Goal: Transaction & Acquisition: Purchase product/service

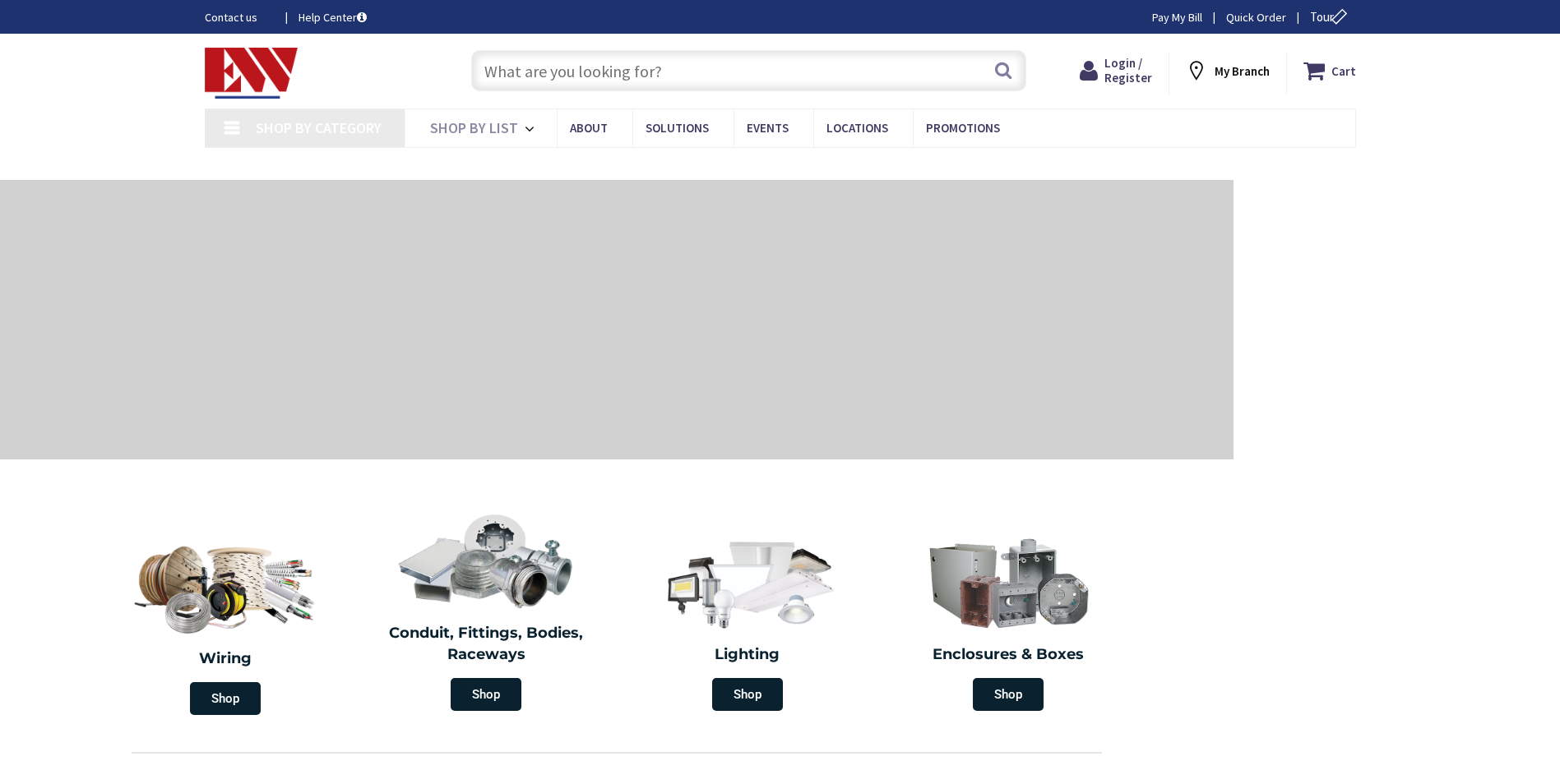
click at [1168, 14] on link "Pay My Bill" at bounding box center [1177, 18] width 50 height 17
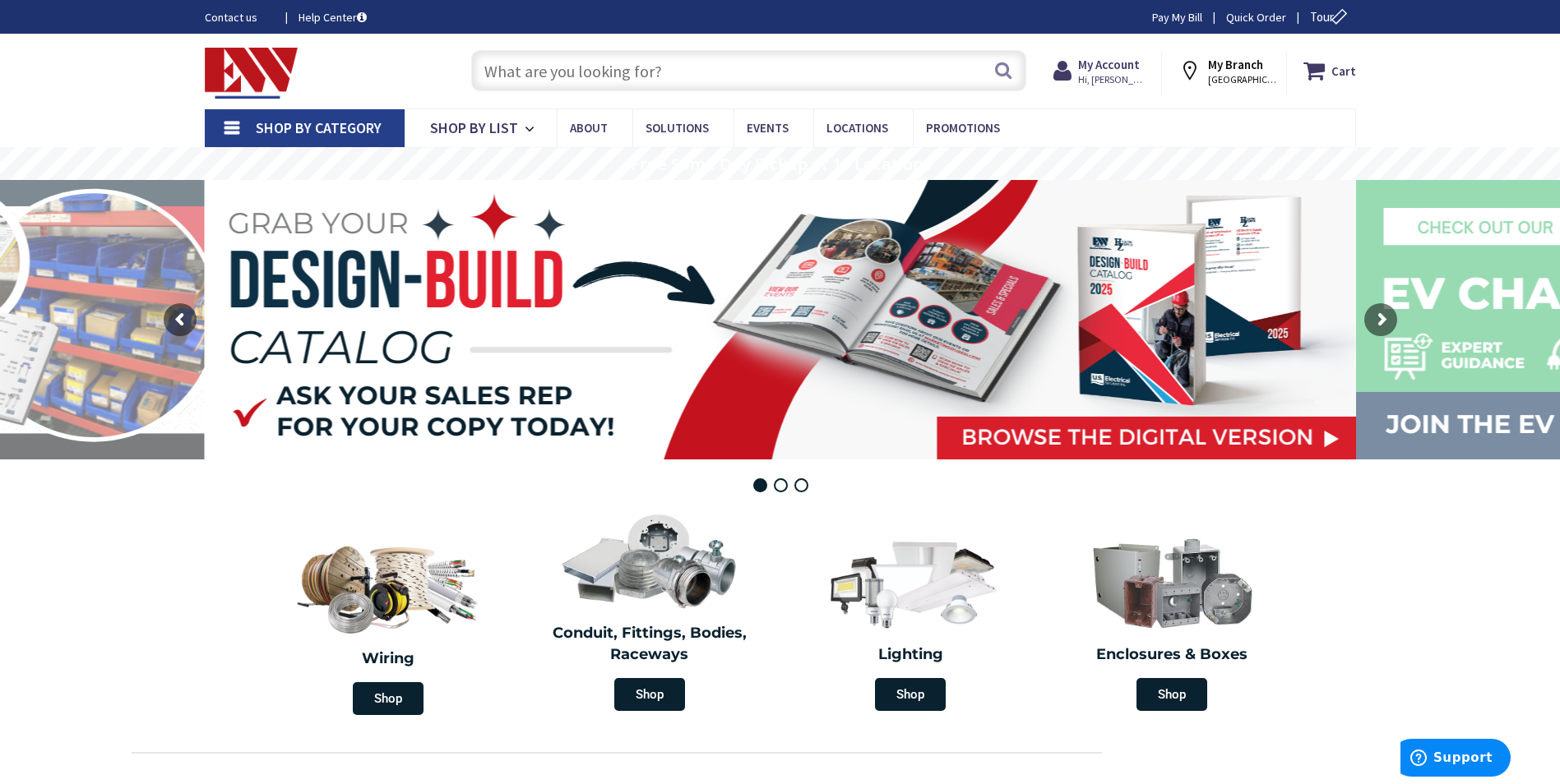
drag, startPoint x: 515, startPoint y: 66, endPoint x: 530, endPoint y: 62, distance: 15.5
click at [521, 64] on input "text" at bounding box center [749, 70] width 555 height 41
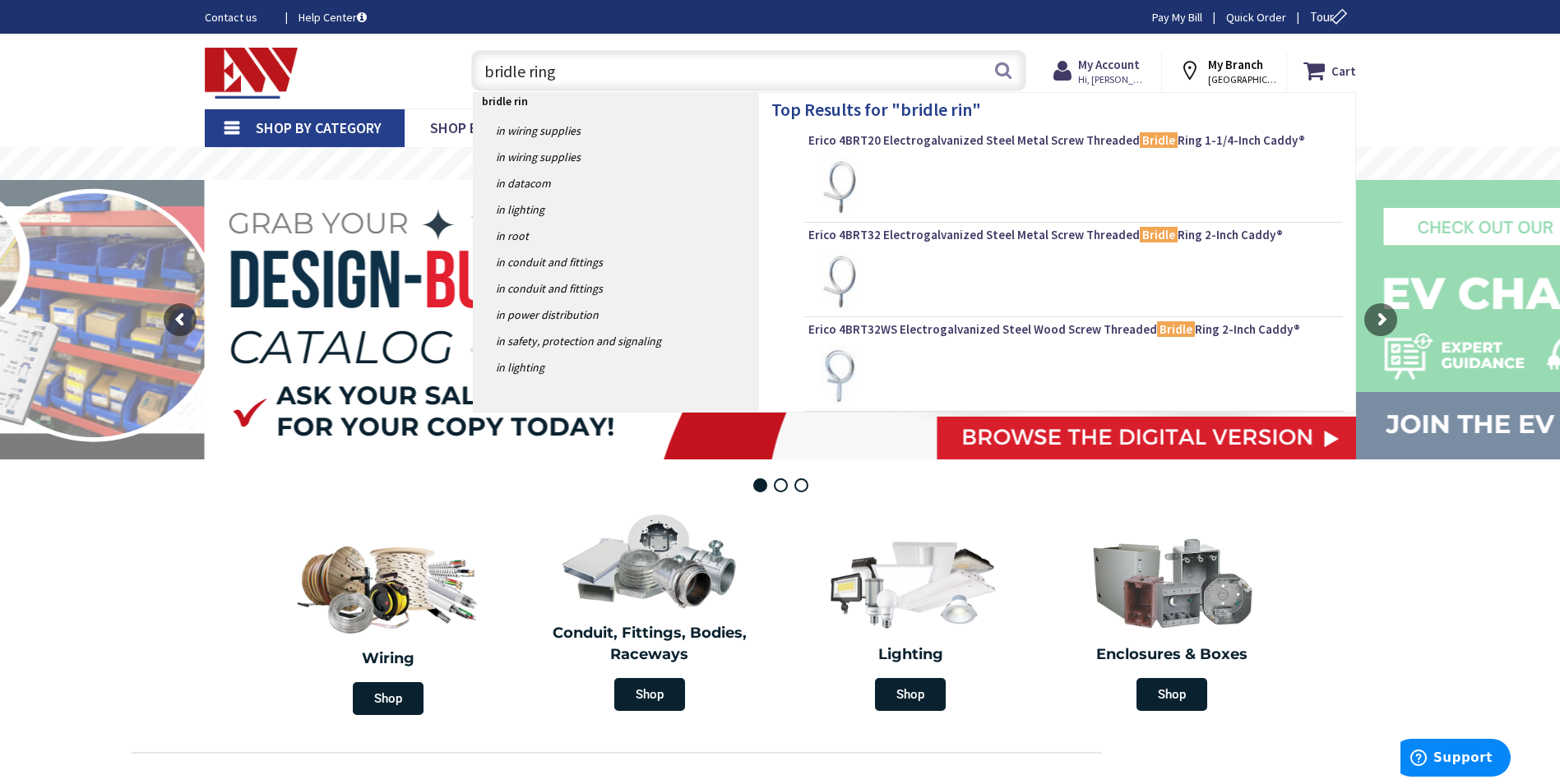
type input "bridle rings"
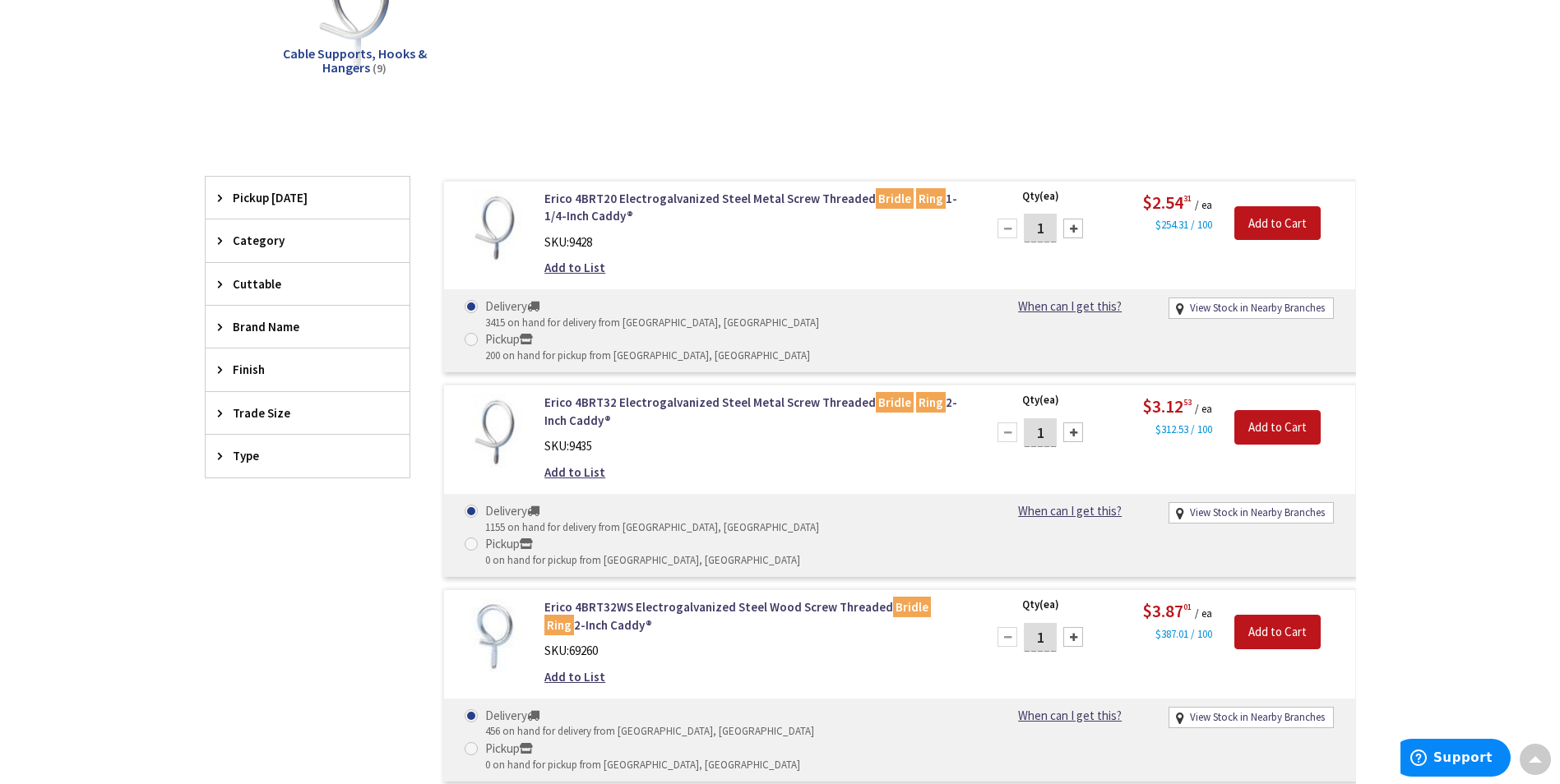
scroll to position [411, 0]
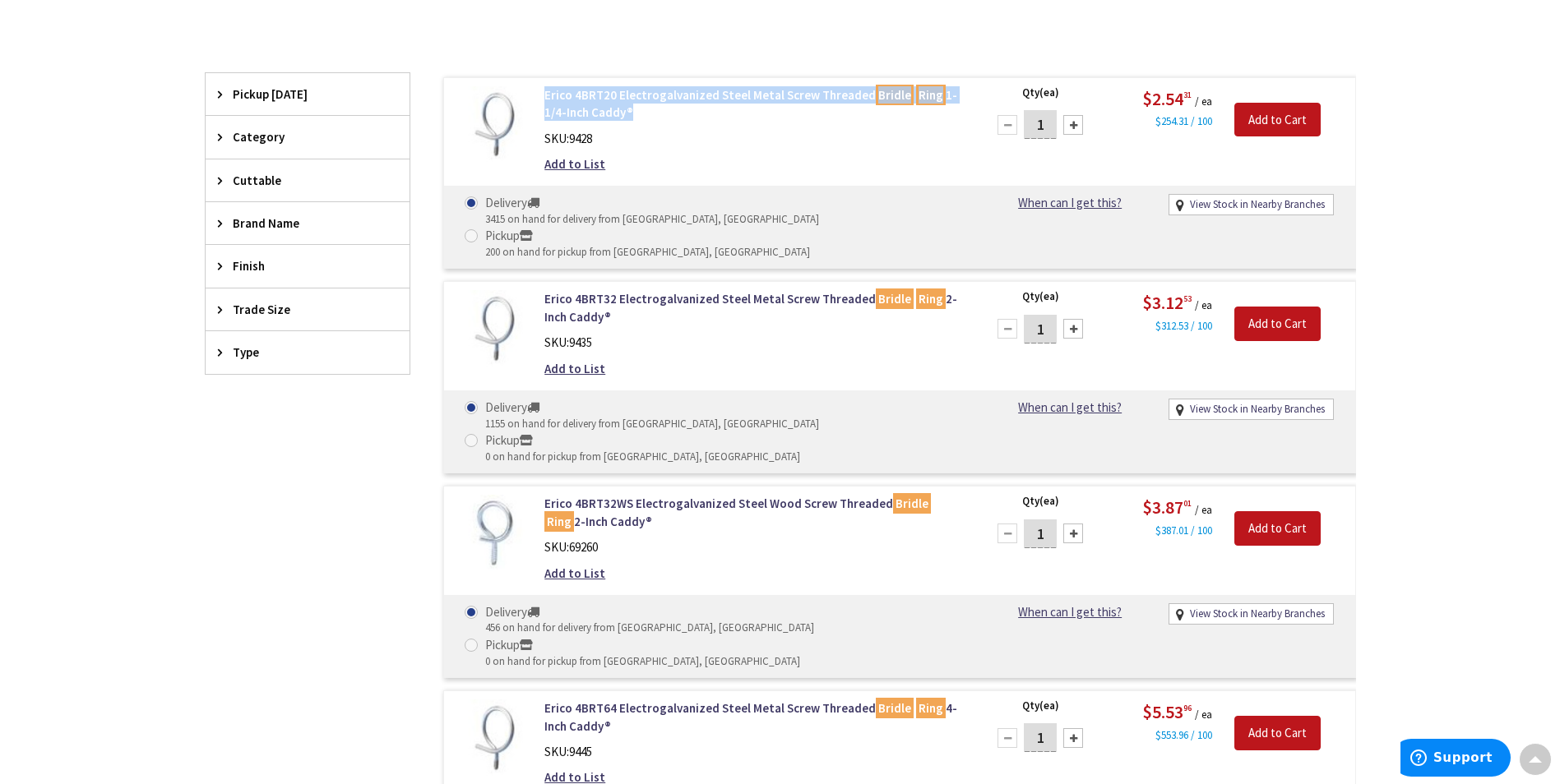
drag, startPoint x: 541, startPoint y: 97, endPoint x: 622, endPoint y: 116, distance: 83.2
click at [622, 116] on div "Erico 4BRT20 Electrogalvanized Steel Metal Screw Threaded Bridle Ring 1-1/4-Inc…" at bounding box center [754, 133] width 443 height 95
copy link "Erico 4BRT20 Electrogalvanized Steel Metal Screw Threaded Bridle Ring 1-1/4-Inc…"
